Goal: Find specific page/section: Find specific page/section

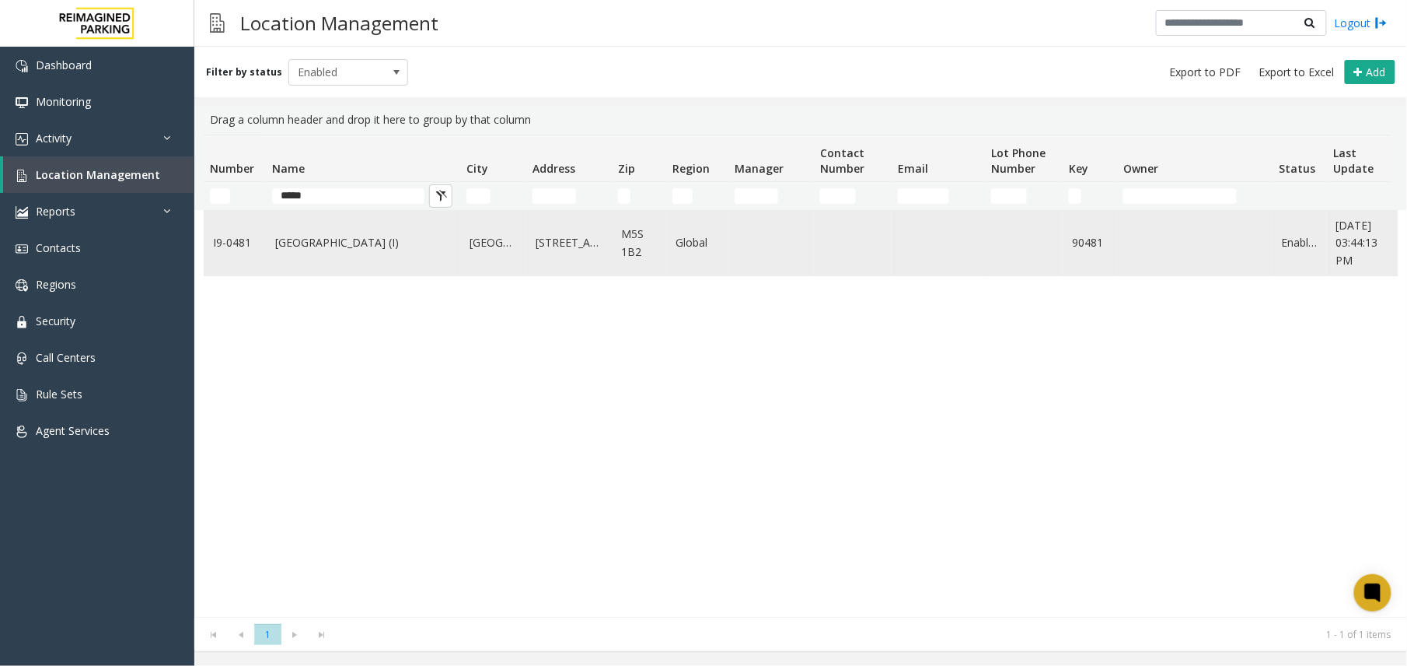
type input "*****"
click at [337, 246] on link "[GEOGRAPHIC_DATA] (I)" at bounding box center [363, 242] width 176 height 17
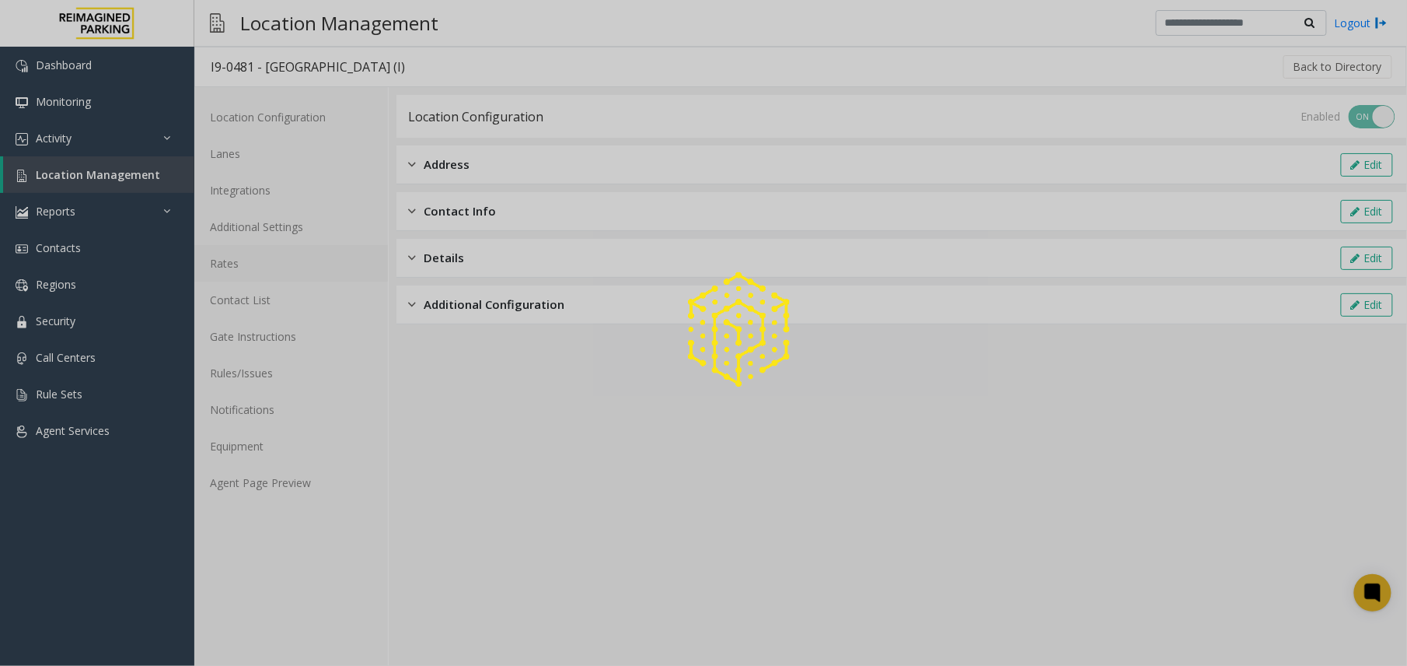
click at [286, 255] on link "Rates" at bounding box center [291, 263] width 194 height 37
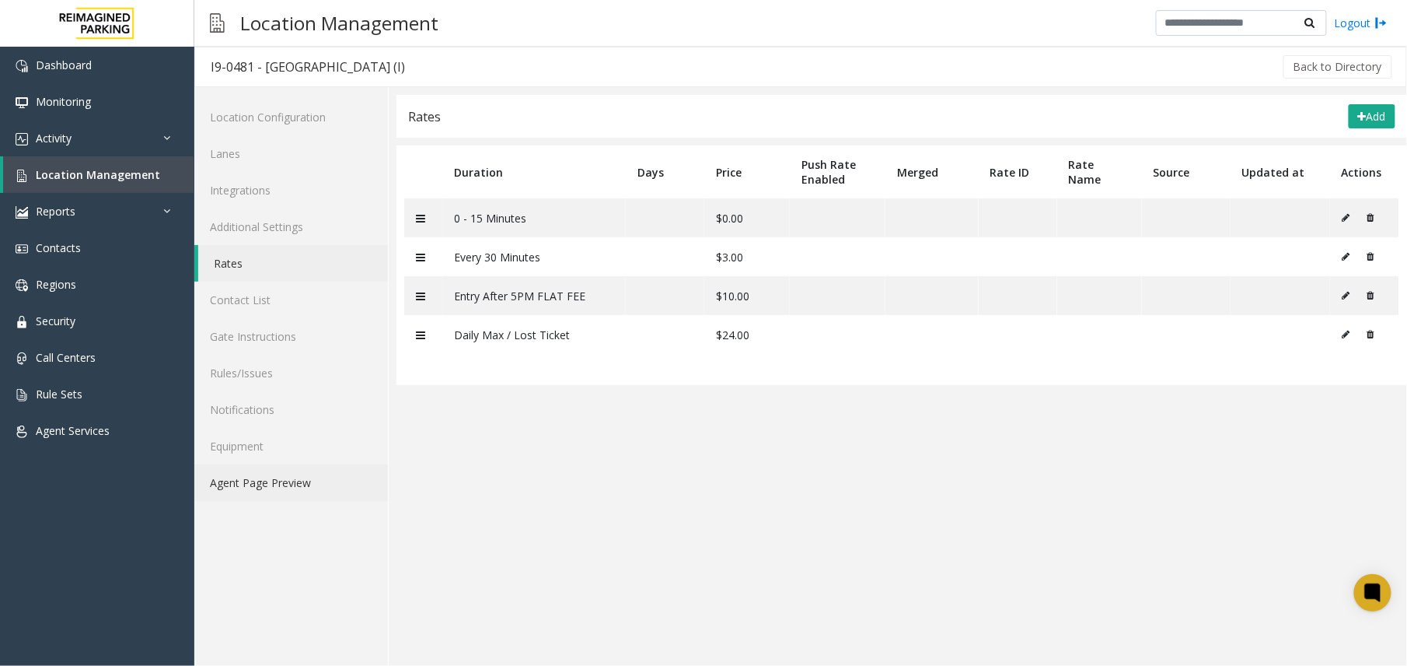
click at [259, 501] on link "Agent Page Preview" at bounding box center [291, 482] width 194 height 37
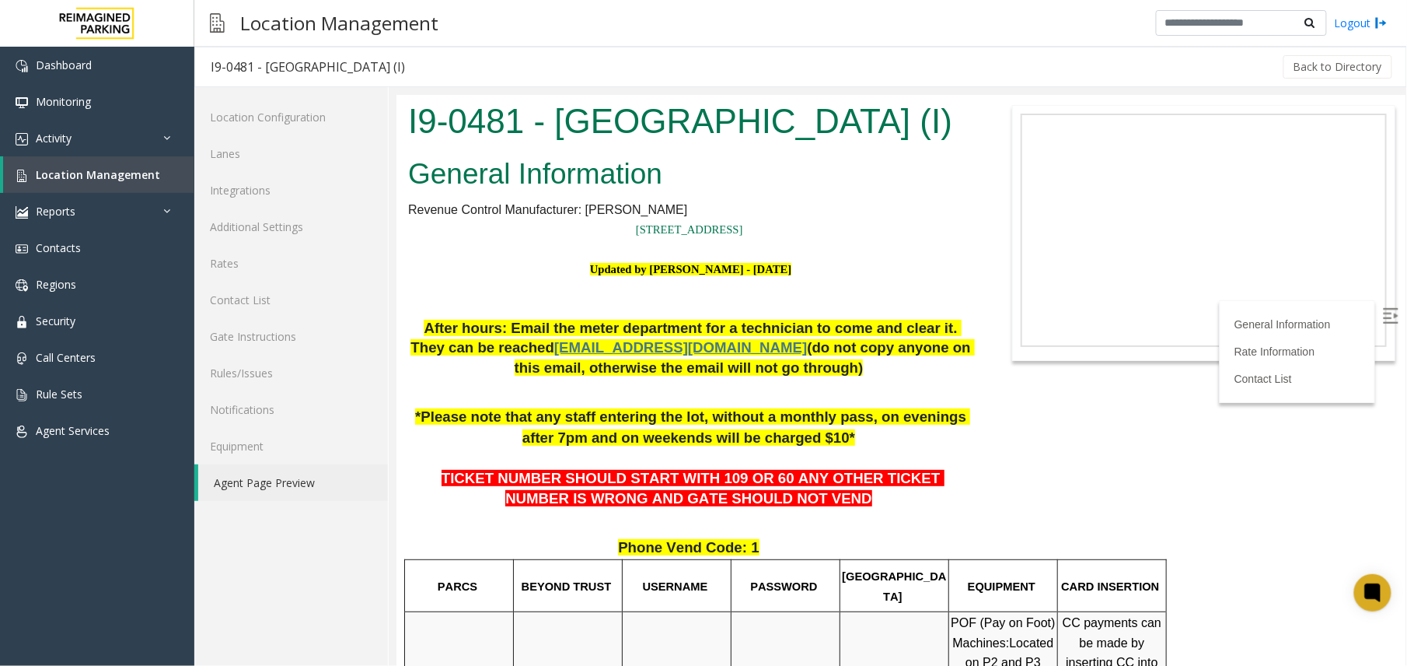
scroll to position [414, 0]
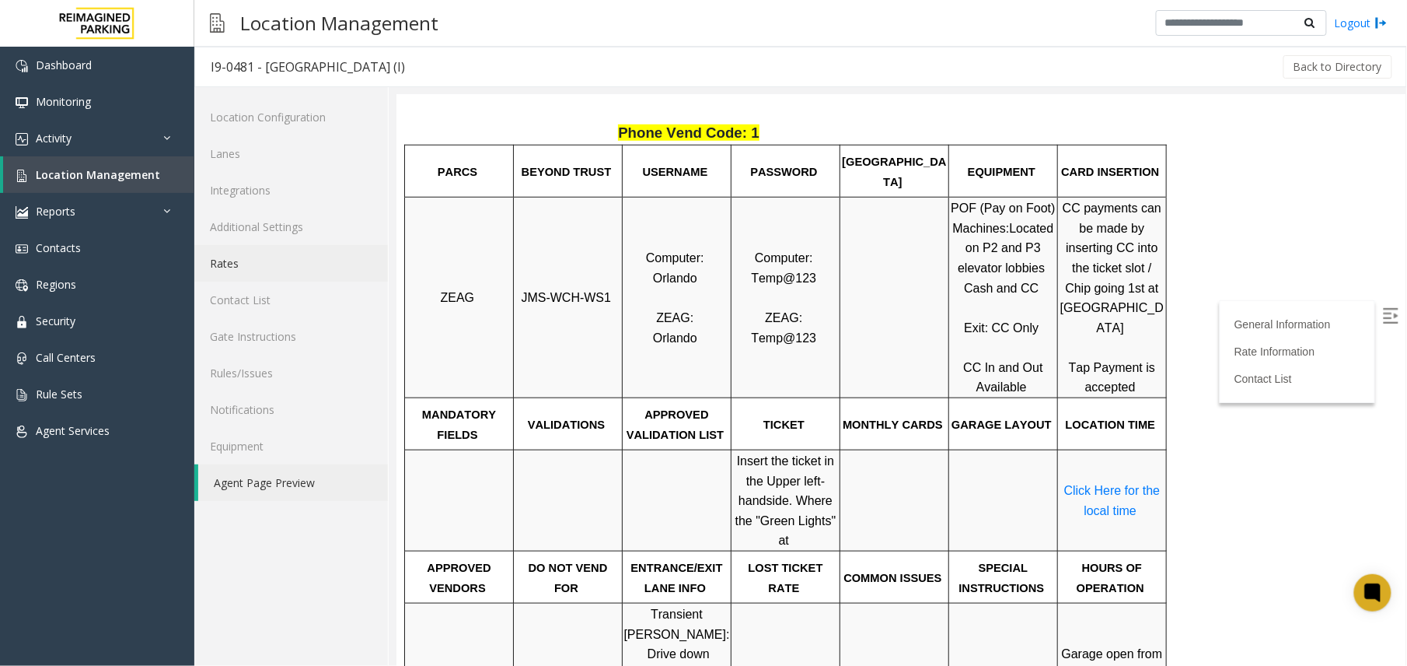
click at [294, 263] on link "Rates" at bounding box center [291, 263] width 194 height 37
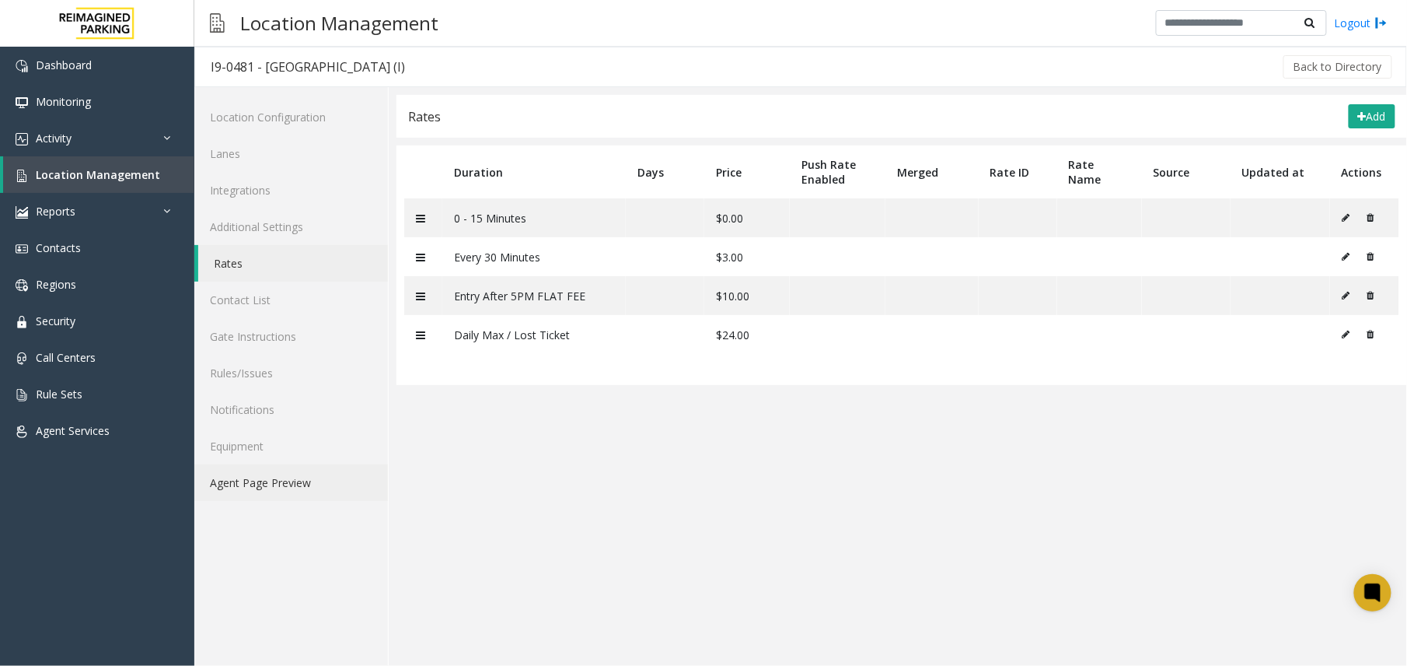
click at [330, 471] on link "Agent Page Preview" at bounding box center [291, 482] width 194 height 37
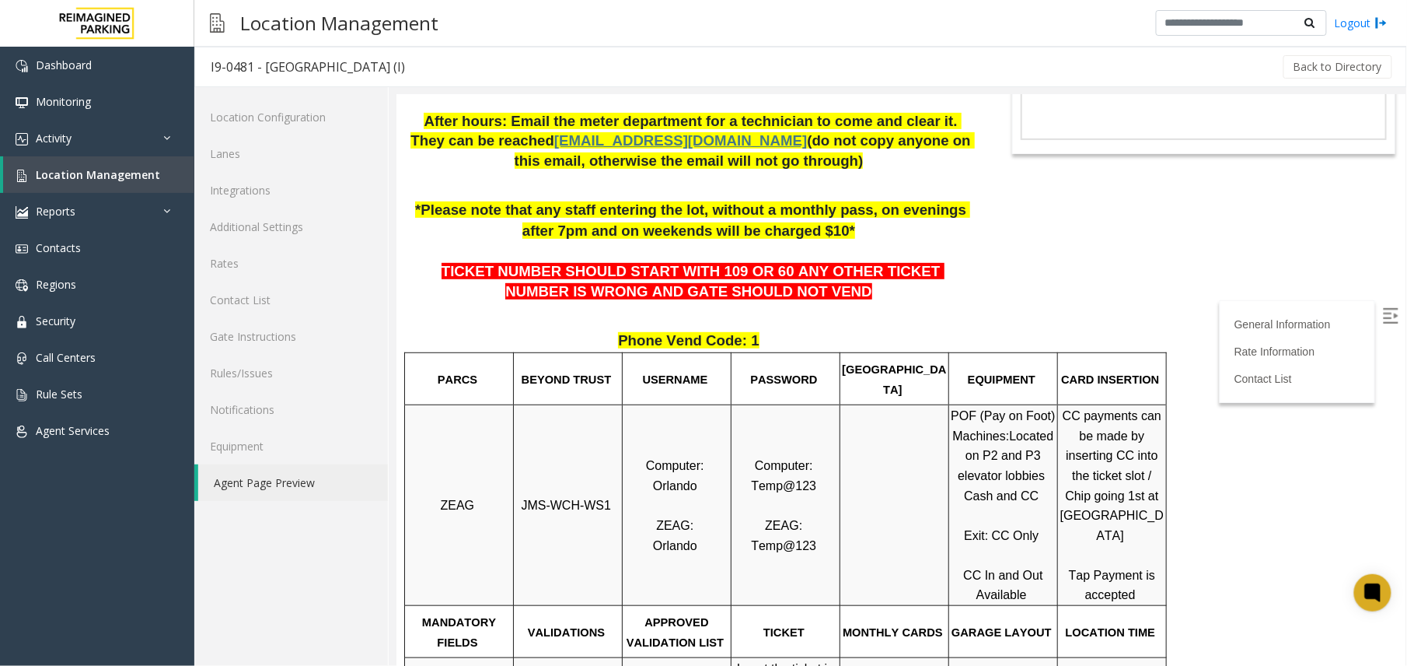
scroll to position [311, 0]
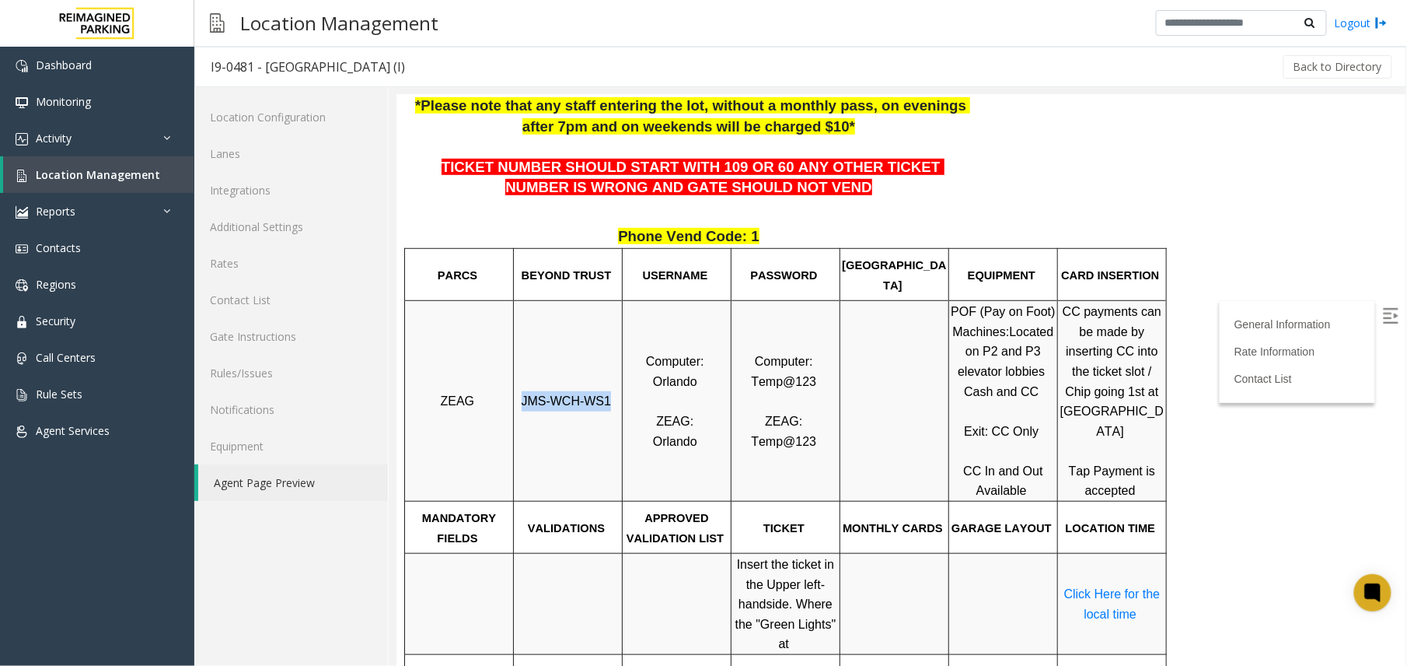
drag, startPoint x: 526, startPoint y: 453, endPoint x: 604, endPoint y: 455, distance: 77.8
click at [604, 411] on p "JMS-WCH-WS1" at bounding box center [567, 400] width 107 height 20
copy span "JMS-WCH-WS1"
drag, startPoint x: 654, startPoint y: 434, endPoint x: 694, endPoint y: 433, distance: 39.7
click at [694, 387] on span "Orlando" at bounding box center [674, 380] width 44 height 13
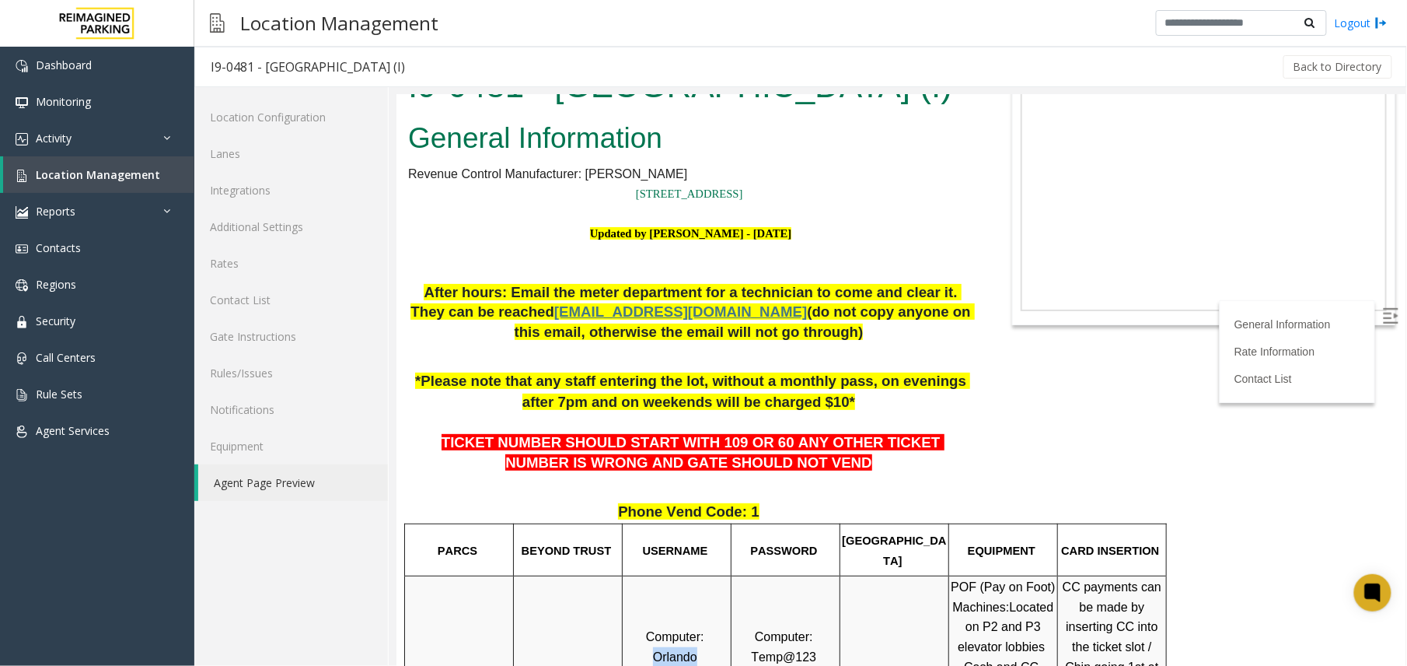
scroll to position [0, 0]
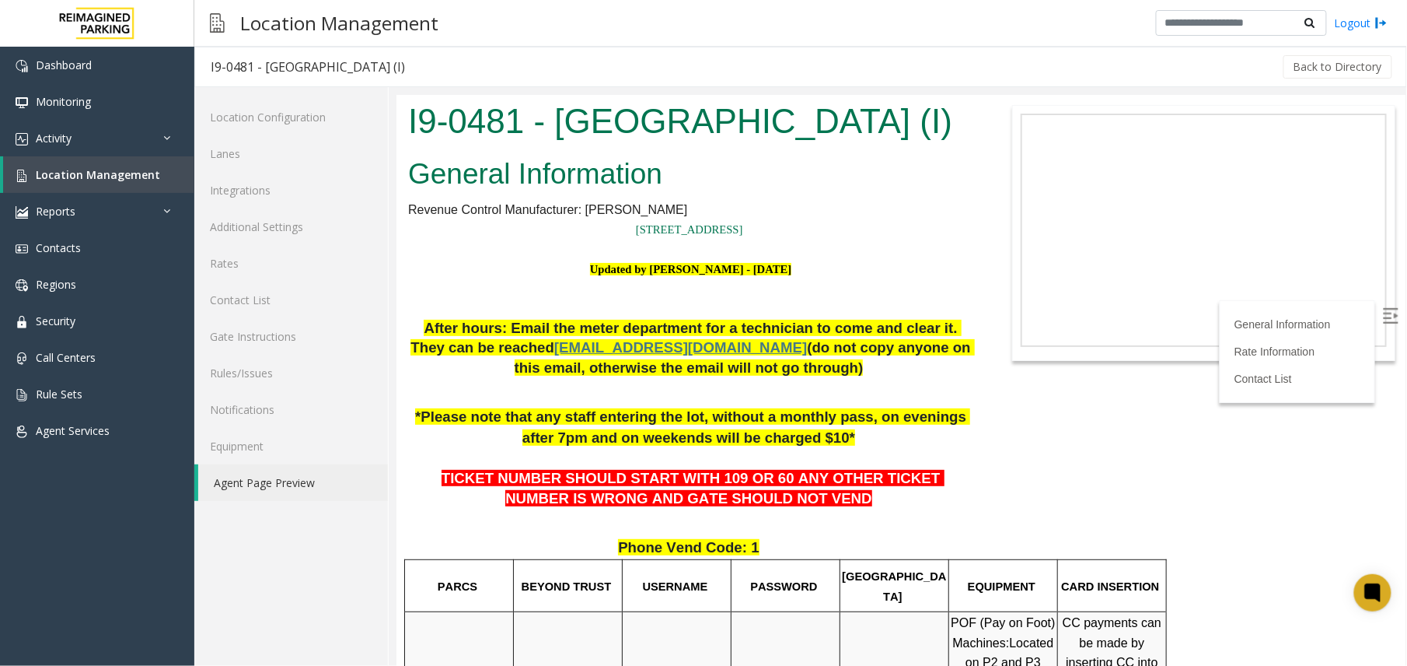
drag, startPoint x: 909, startPoint y: 121, endPoint x: 404, endPoint y: 114, distance: 504.7
click at [404, 114] on div "I9-0481 - [GEOGRAPHIC_DATA] (I)" at bounding box center [690, 122] width 589 height 57
copy h1 "I9-0481 - [GEOGRAPHIC_DATA]"
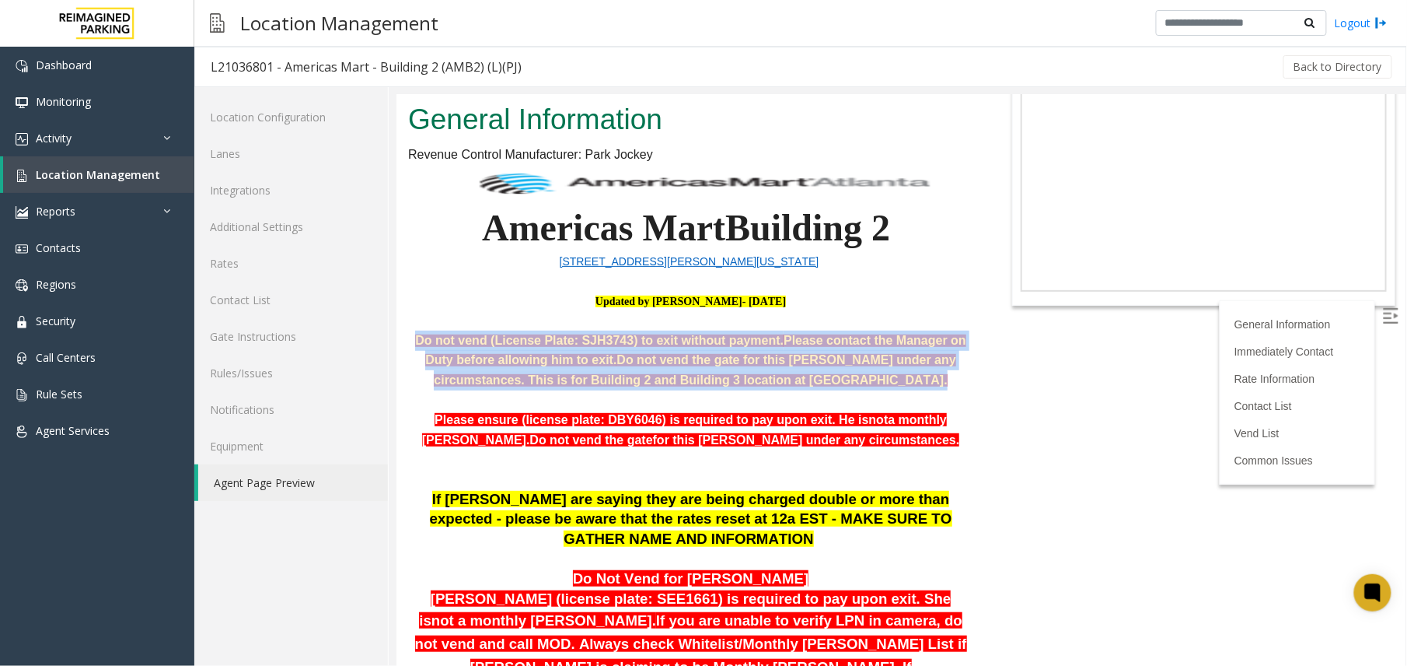
scroll to position [103, 0]
